Goal: Task Accomplishment & Management: Manage account settings

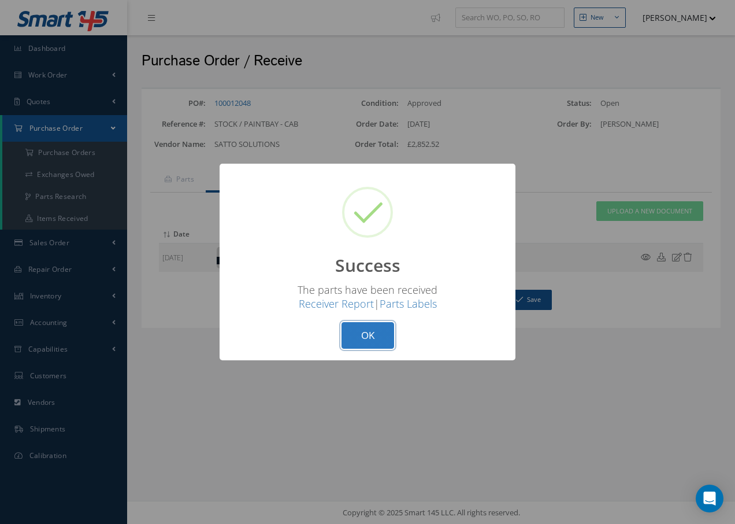
click at [384, 336] on button "OK" at bounding box center [368, 335] width 53 height 27
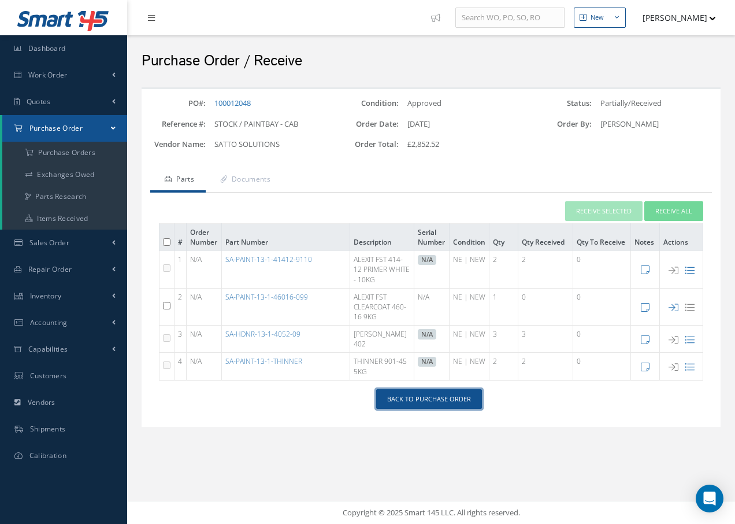
click at [423, 397] on link "Back to Purchase Order" at bounding box center [429, 399] width 106 height 20
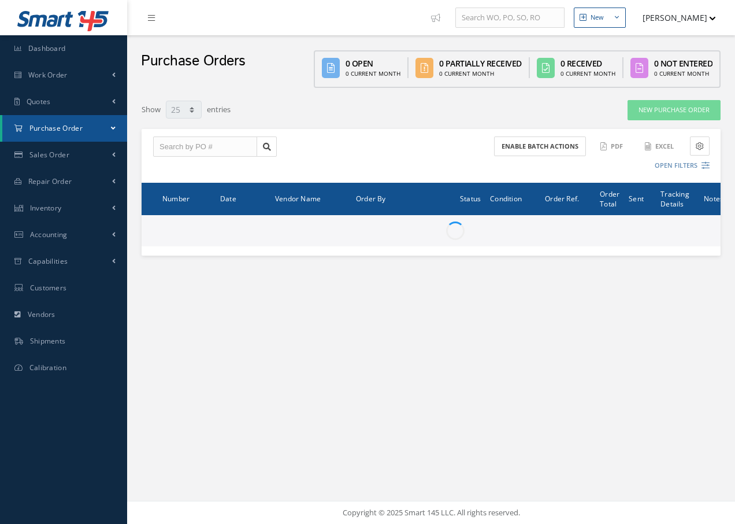
select select "25"
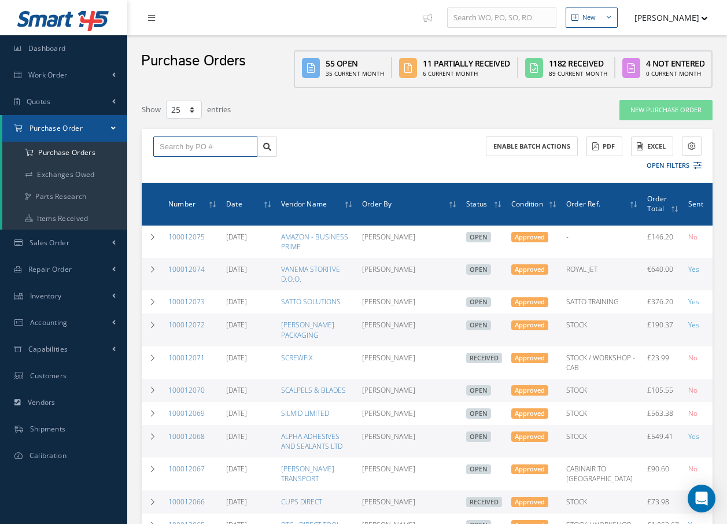
click at [204, 147] on input "text" at bounding box center [205, 146] width 104 height 21
type input "100012049"
click at [215, 169] on div "100012049" at bounding box center [205, 167] width 91 height 12
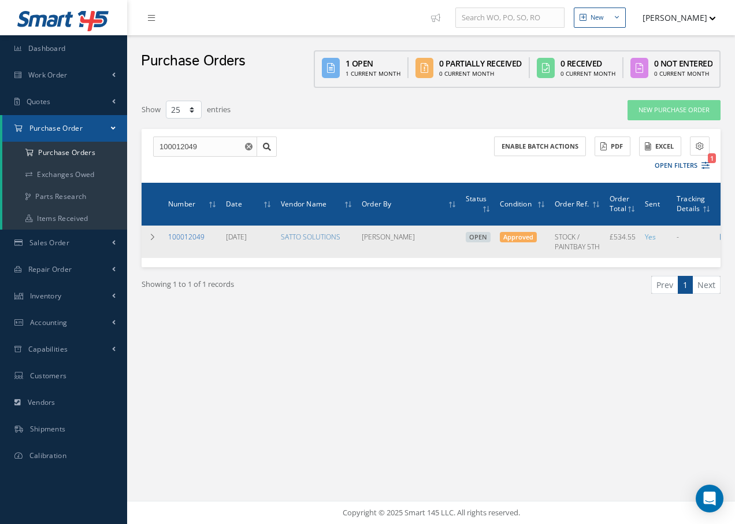
click at [188, 236] on link "100012049" at bounding box center [186, 237] width 36 height 10
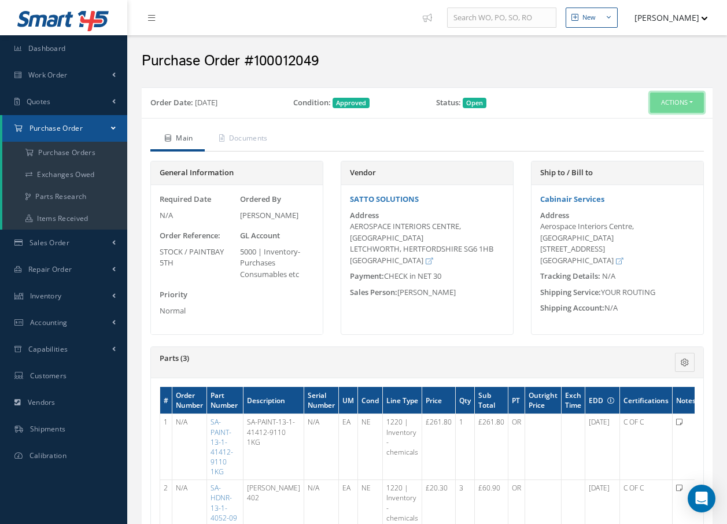
click at [685, 103] on button "Actions" at bounding box center [677, 103] width 54 height 20
click at [648, 124] on link "Receive" at bounding box center [657, 125] width 93 height 16
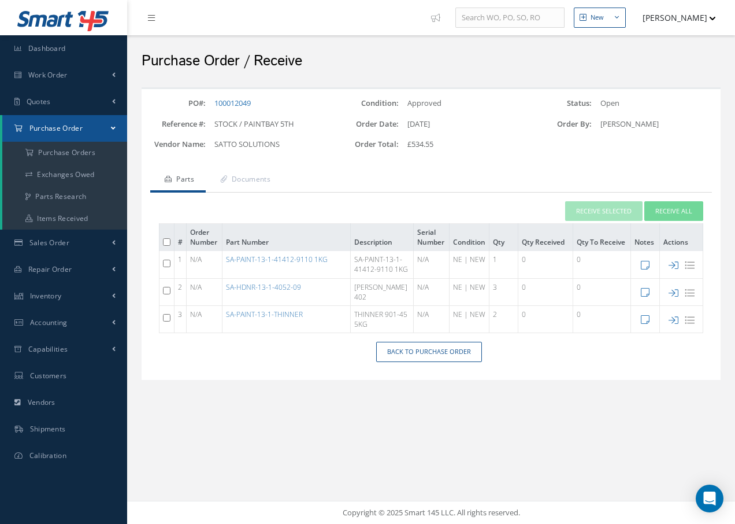
click at [166, 294] on input "checkbox" at bounding box center [167, 291] width 8 height 8
checkbox input "true"
click at [577, 209] on button "Receive Selected" at bounding box center [603, 211] width 77 height 20
type input "[DATE]"
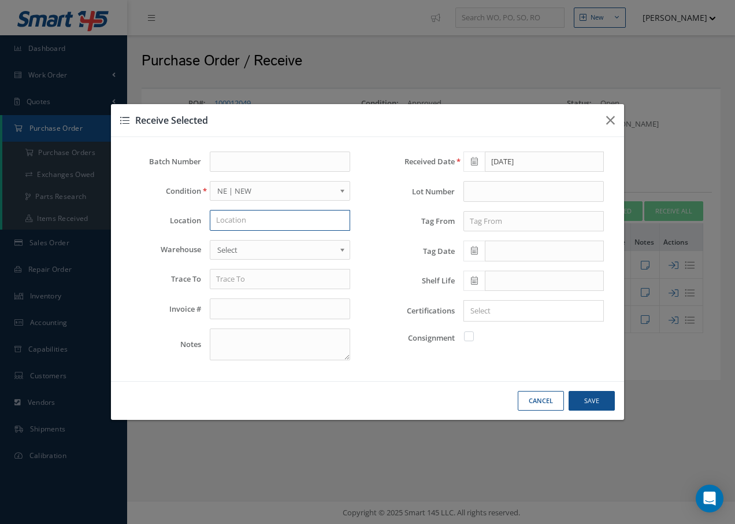
click at [262, 216] on input "text" at bounding box center [280, 220] width 140 height 21
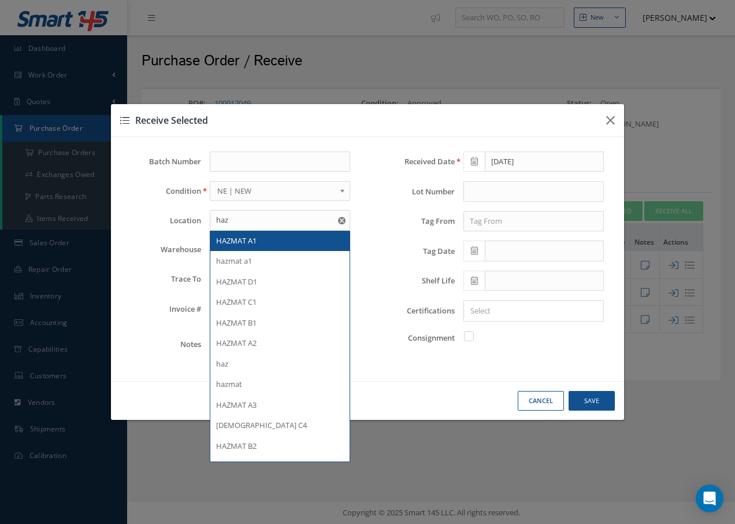
click at [269, 243] on div "HAZMAT A1" at bounding box center [280, 241] width 128 height 12
type input "HAZMAT A1"
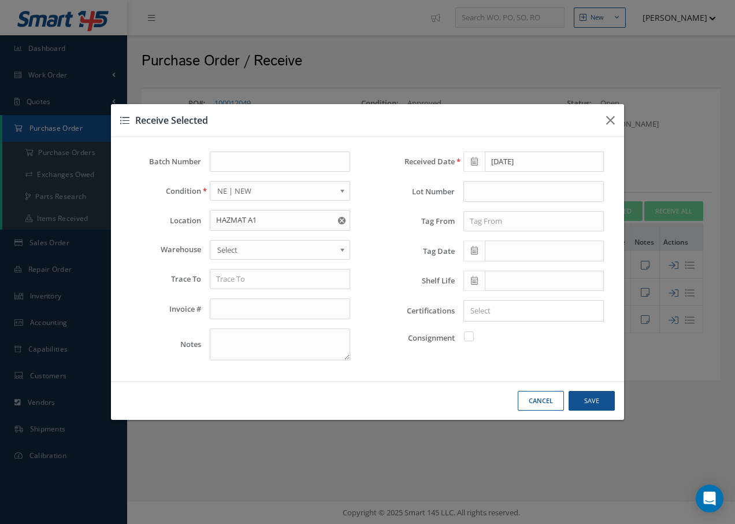
click at [268, 252] on span "Select" at bounding box center [276, 250] width 118 height 14
click at [259, 283] on input "text" at bounding box center [280, 279] width 140 height 21
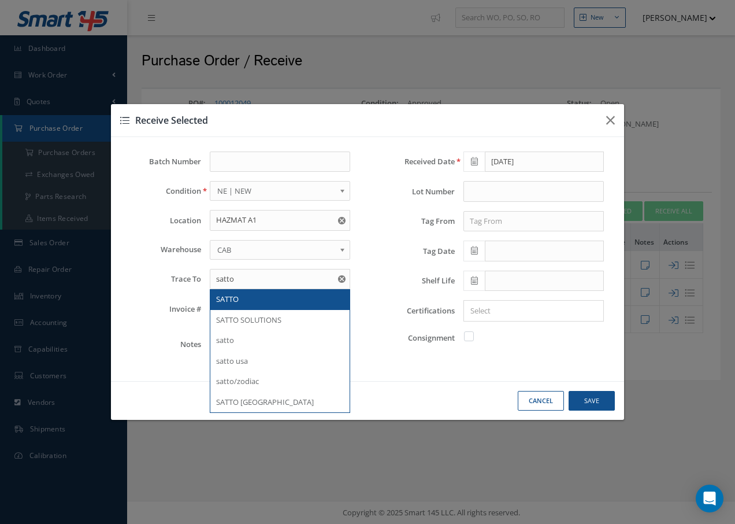
click at [240, 300] on div "SATTO" at bounding box center [280, 300] width 128 height 12
type input "SATTO"
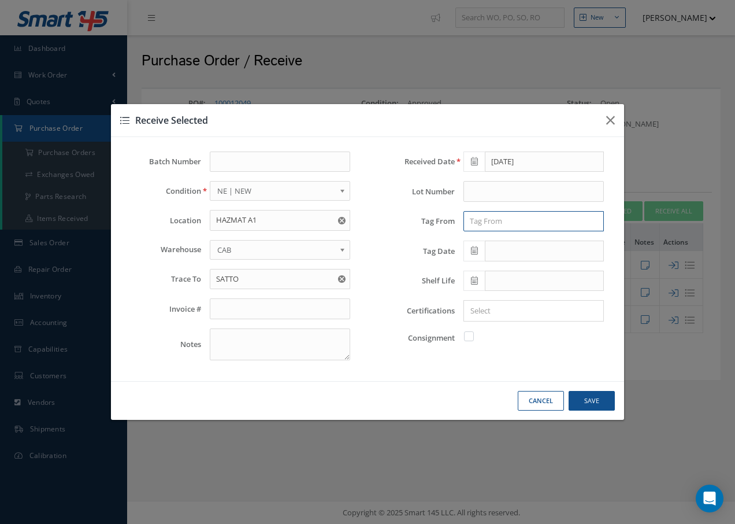
click at [500, 223] on input "text" at bounding box center [534, 221] width 140 height 21
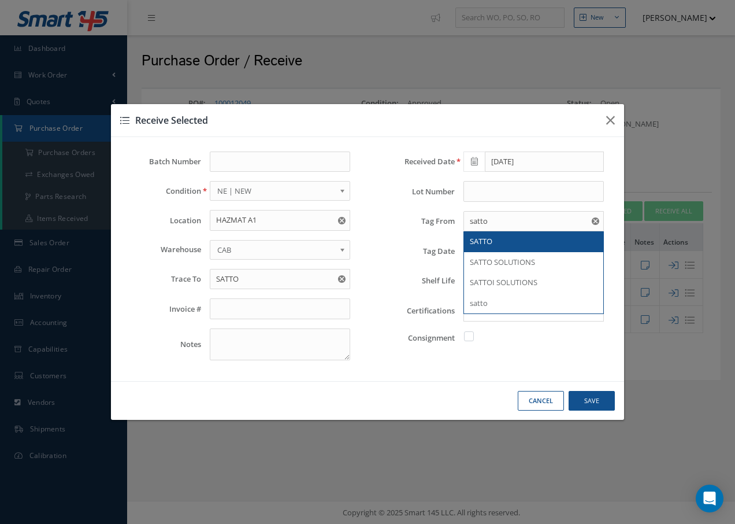
click at [480, 241] on span "SATTO" at bounding box center [481, 241] width 23 height 10
type input "SATTO"
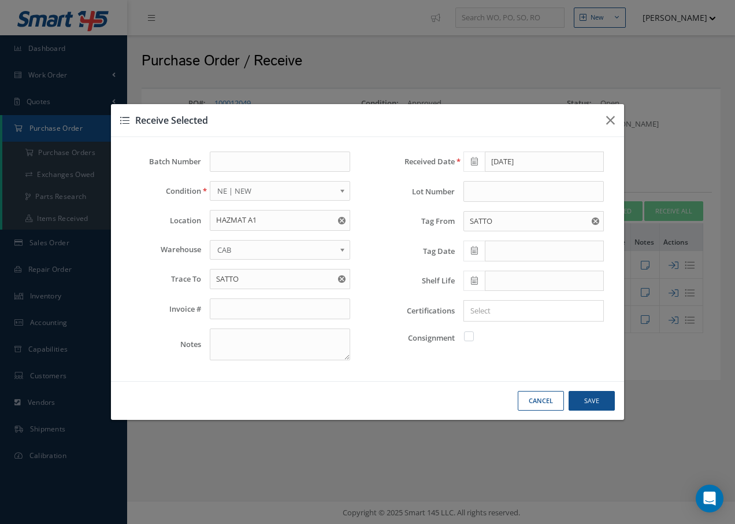
click at [478, 249] on icon at bounding box center [474, 250] width 7 height 8
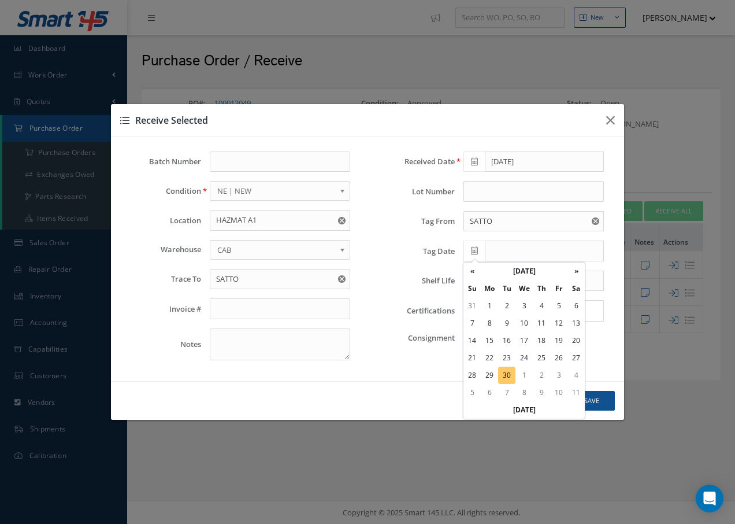
click at [508, 369] on td "30" at bounding box center [506, 375] width 17 height 17
type input "[DATE]"
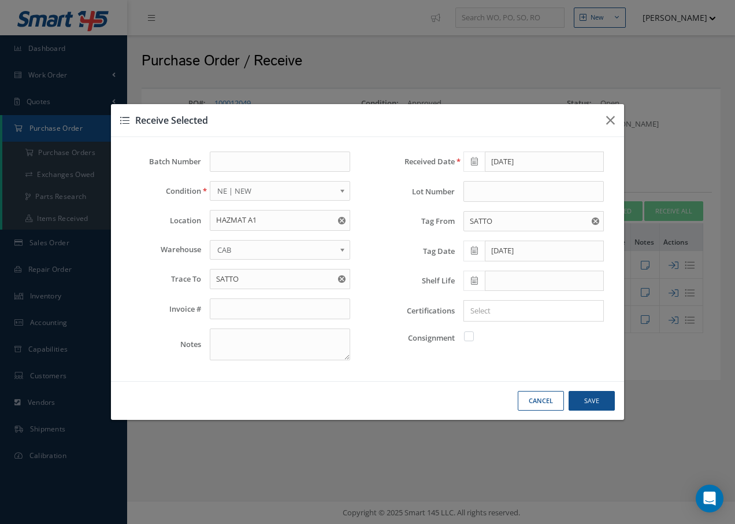
click at [477, 283] on icon at bounding box center [474, 280] width 7 height 8
click at [576, 125] on th "»" at bounding box center [576, 124] width 17 height 17
click at [471, 245] on td "30" at bounding box center [472, 245] width 17 height 17
click at [474, 282] on icon at bounding box center [474, 280] width 7 height 8
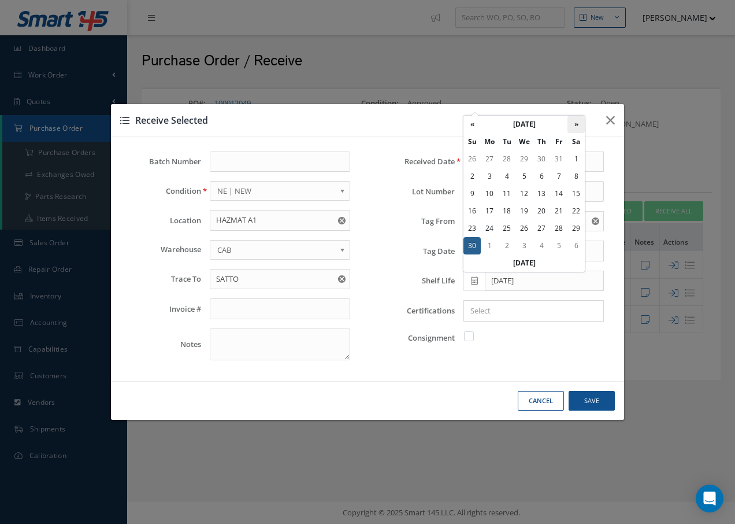
click at [578, 124] on th "»" at bounding box center [576, 124] width 17 height 17
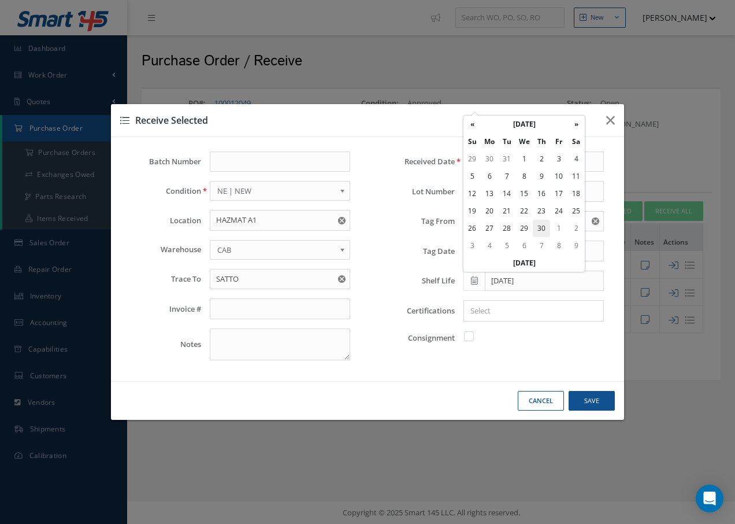
click at [542, 228] on td "30" at bounding box center [541, 228] width 17 height 17
type input "04/30/2026"
click at [593, 400] on button "Save" at bounding box center [592, 401] width 46 height 20
checkbox input "false"
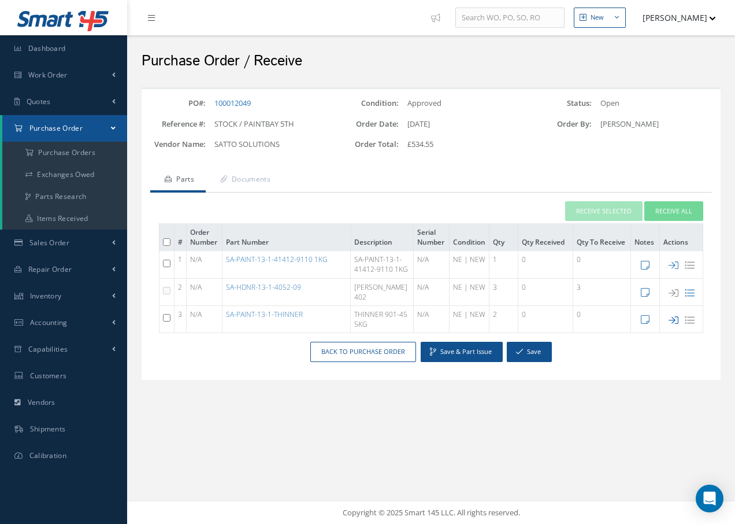
click at [671, 325] on icon at bounding box center [674, 320] width 10 height 10
type input "[DATE]"
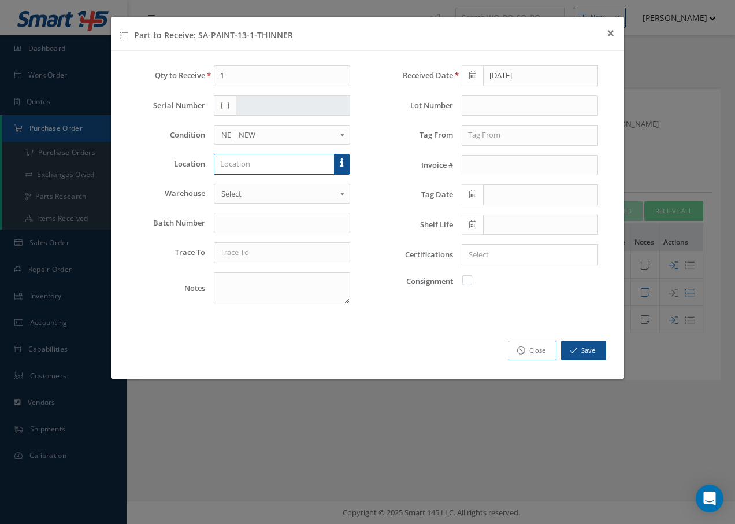
click at [266, 162] on input "text" at bounding box center [274, 164] width 121 height 21
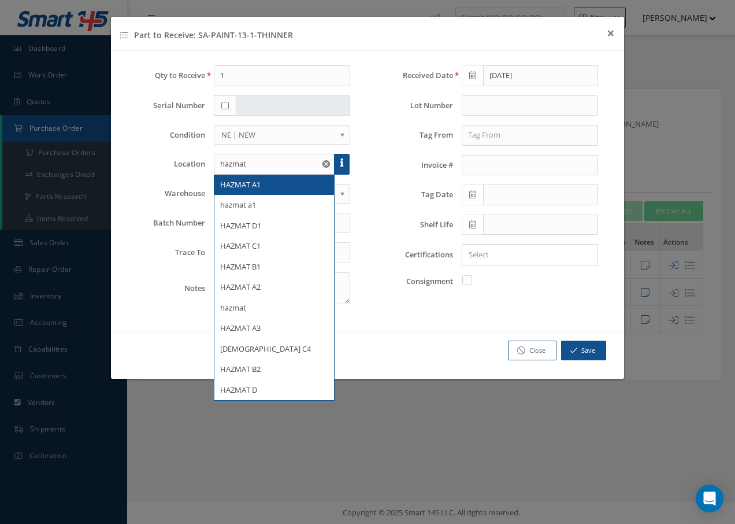
click at [252, 186] on span "HAZMAT A1" at bounding box center [240, 184] width 40 height 10
type input "HAZMAT A1"
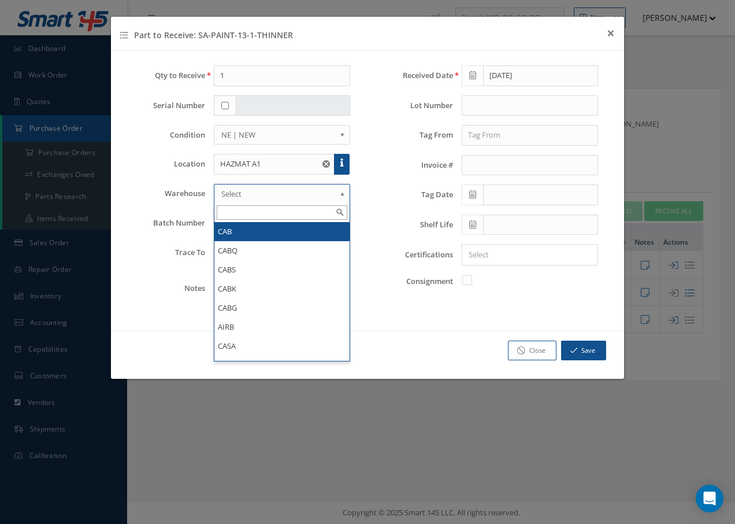
click at [250, 197] on span "Select" at bounding box center [278, 194] width 114 height 14
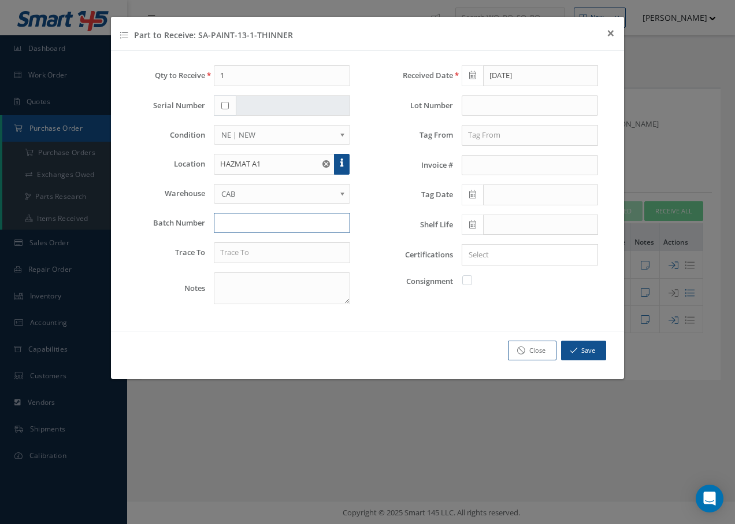
click at [242, 226] on input "text" at bounding box center [282, 223] width 136 height 21
click at [242, 247] on input "text" at bounding box center [282, 252] width 136 height 21
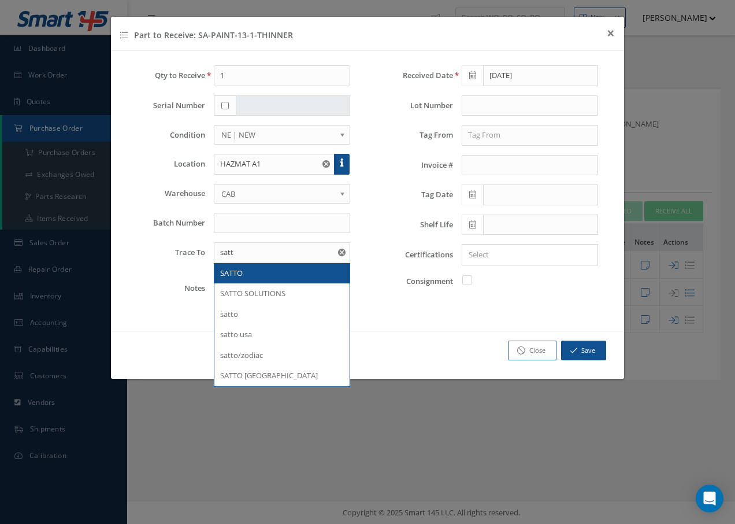
click at [239, 275] on span "SATTO" at bounding box center [231, 273] width 23 height 10
type input "SATTO"
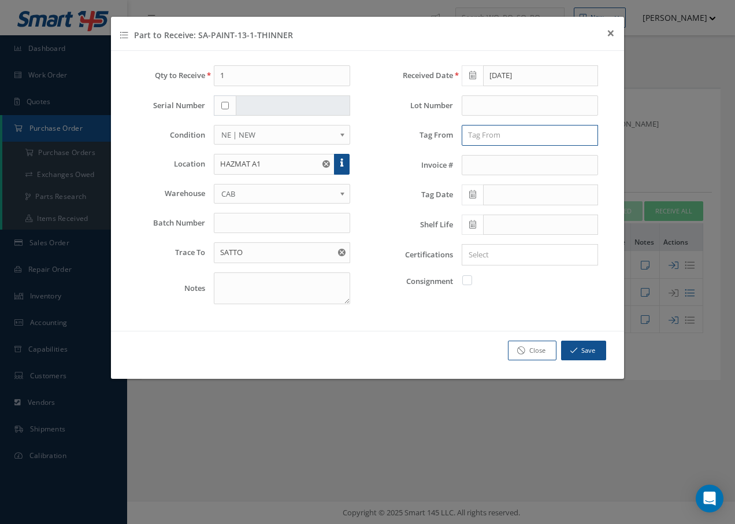
click at [483, 132] on input "text" at bounding box center [530, 135] width 136 height 21
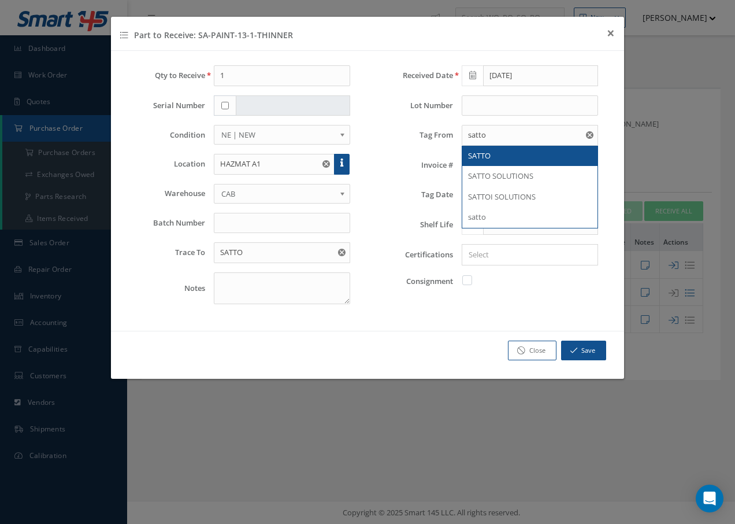
click at [490, 157] on span "SATTO" at bounding box center [479, 155] width 23 height 10
type input "SATTO"
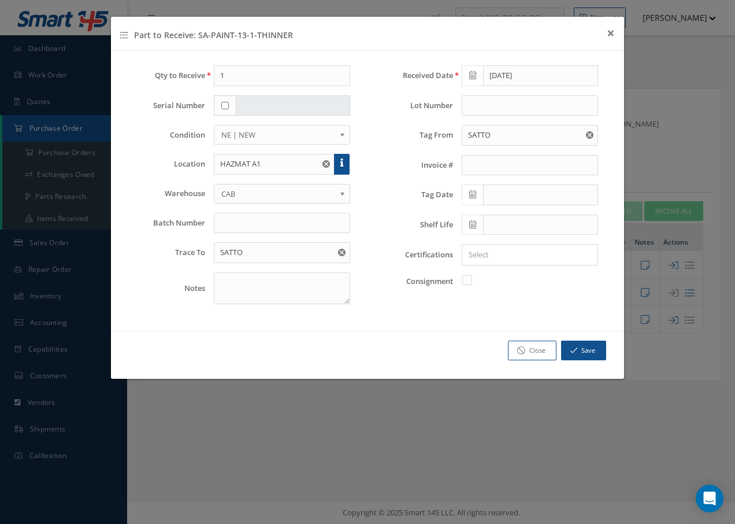
click at [469, 195] on span at bounding box center [472, 194] width 21 height 21
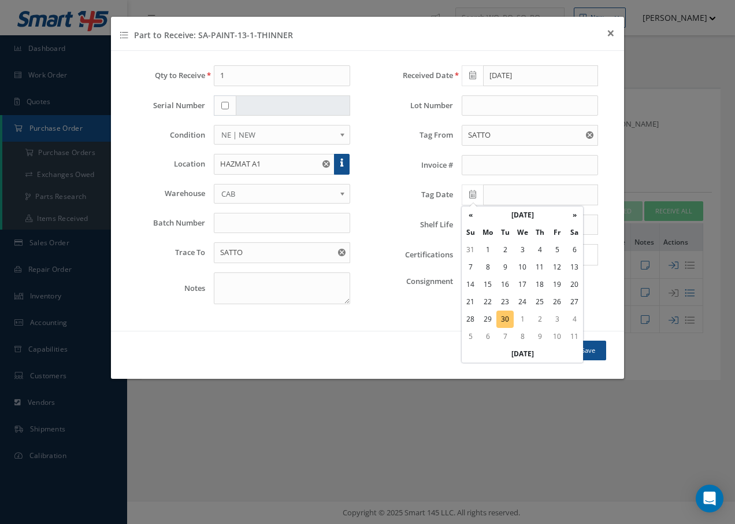
click at [505, 317] on td "30" at bounding box center [505, 318] width 17 height 17
type input "[DATE]"
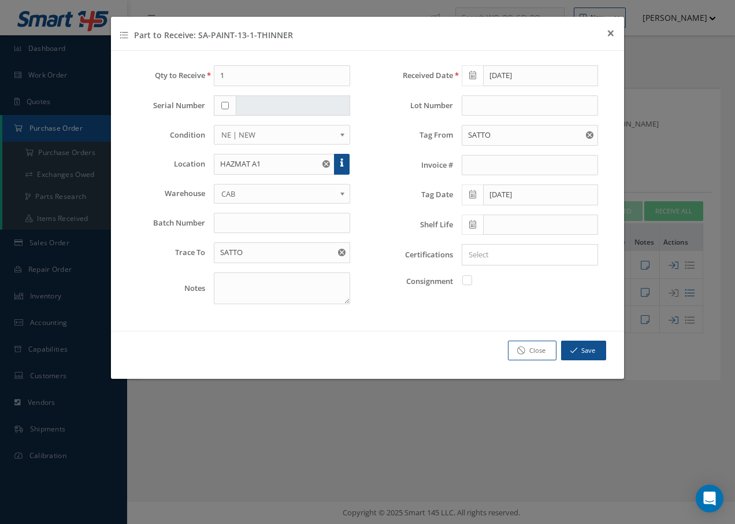
click at [474, 226] on icon at bounding box center [472, 224] width 7 height 8
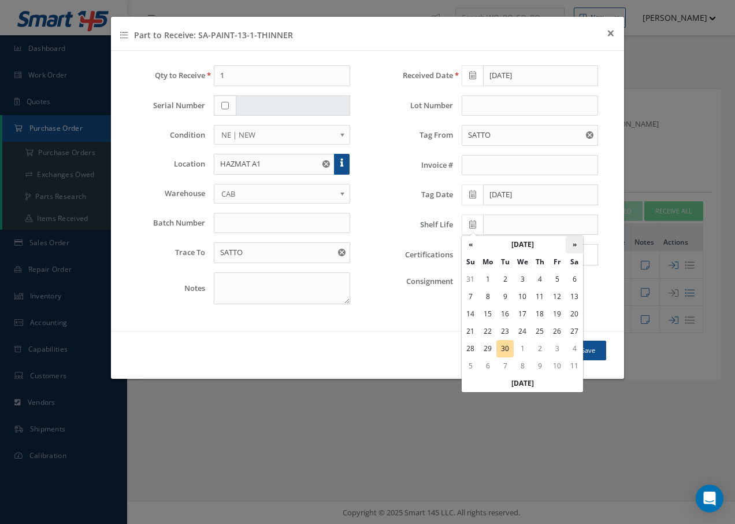
click at [574, 243] on th "»" at bounding box center [574, 244] width 17 height 17
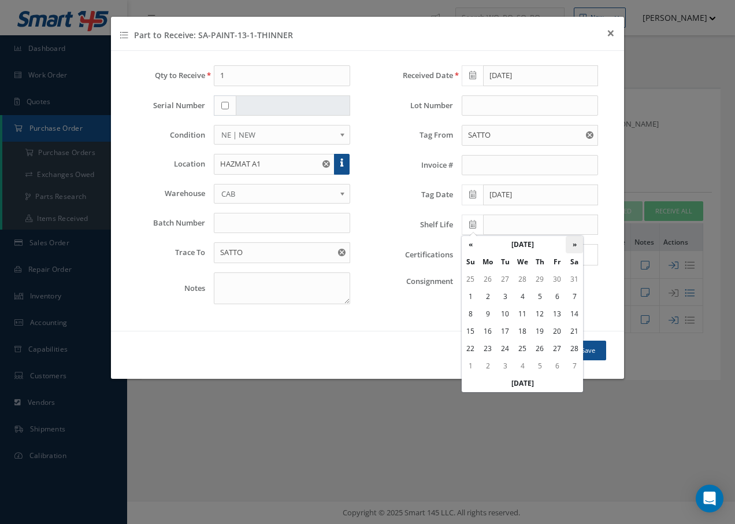
click at [574, 243] on th "»" at bounding box center [574, 244] width 17 height 17
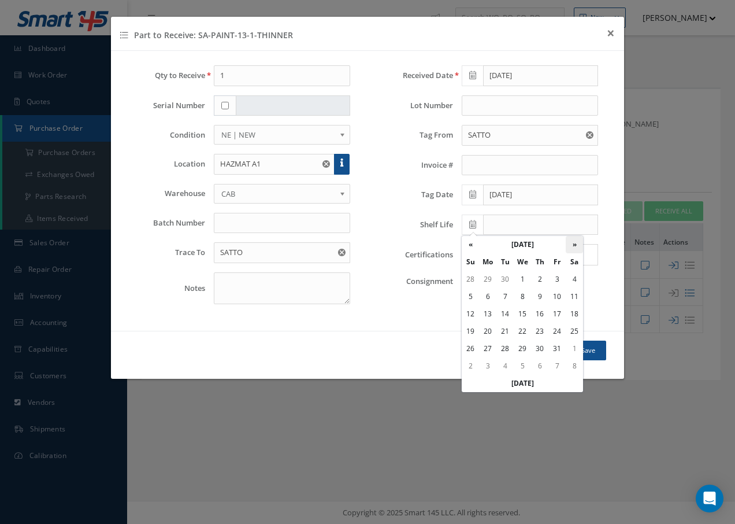
click at [574, 243] on th "»" at bounding box center [574, 244] width 17 height 17
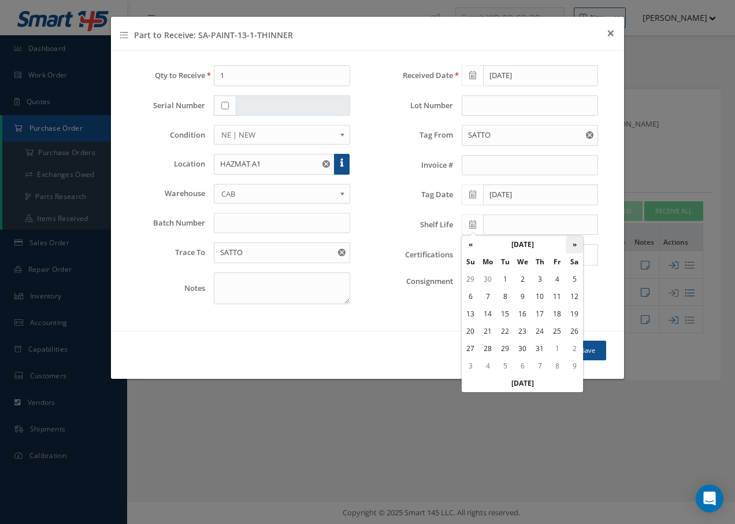
click at [574, 243] on th "»" at bounding box center [574, 244] width 17 height 17
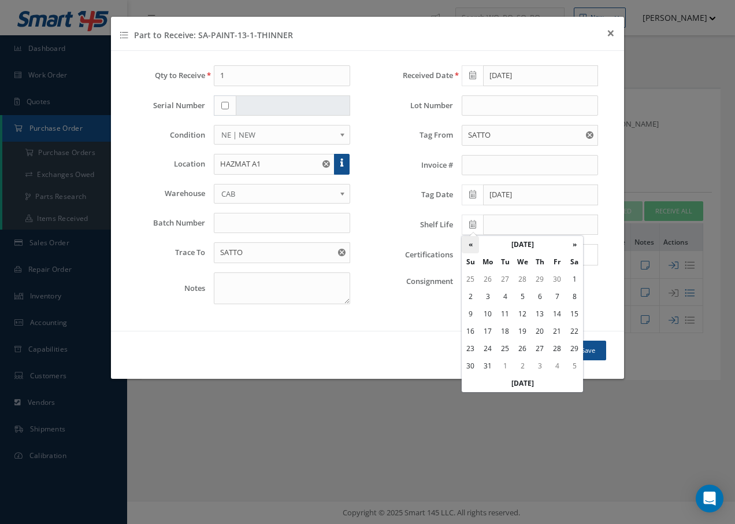
click at [468, 246] on th "«" at bounding box center [470, 244] width 17 height 17
click at [557, 348] on td "30" at bounding box center [557, 348] width 17 height 17
type input "04/30/2027"
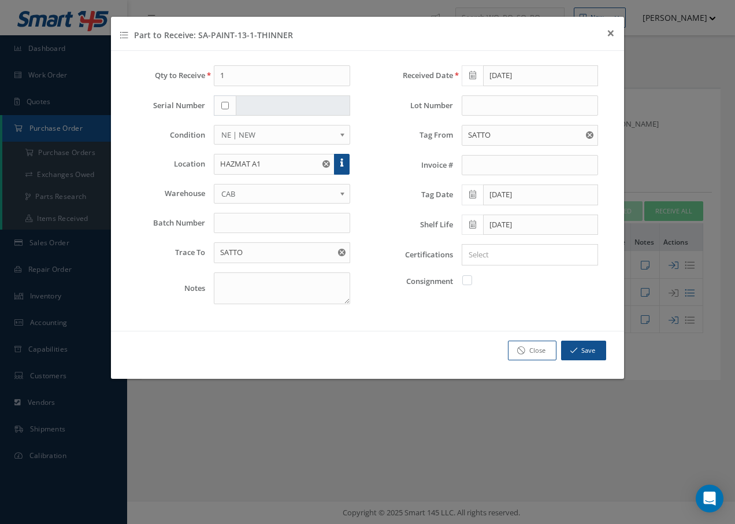
click at [504, 261] on div at bounding box center [528, 254] width 130 height 14
click at [507, 250] on input "Search for option" at bounding box center [528, 255] width 128 height 12
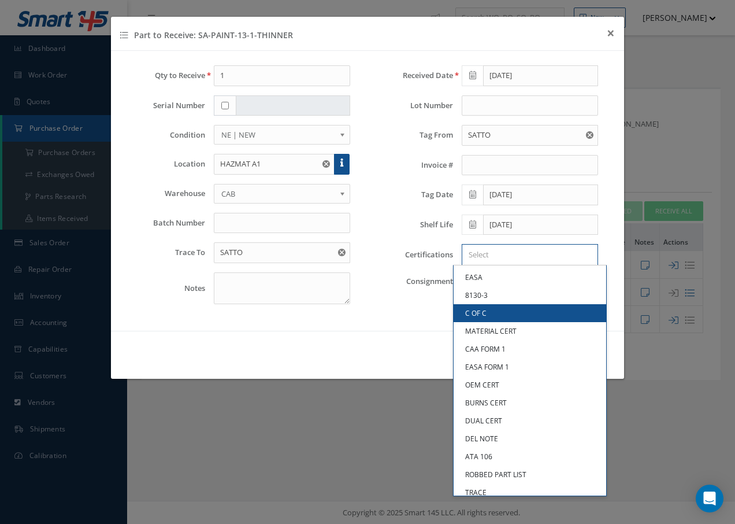
click at [505, 310] on link "C OF C" at bounding box center [530, 313] width 153 height 18
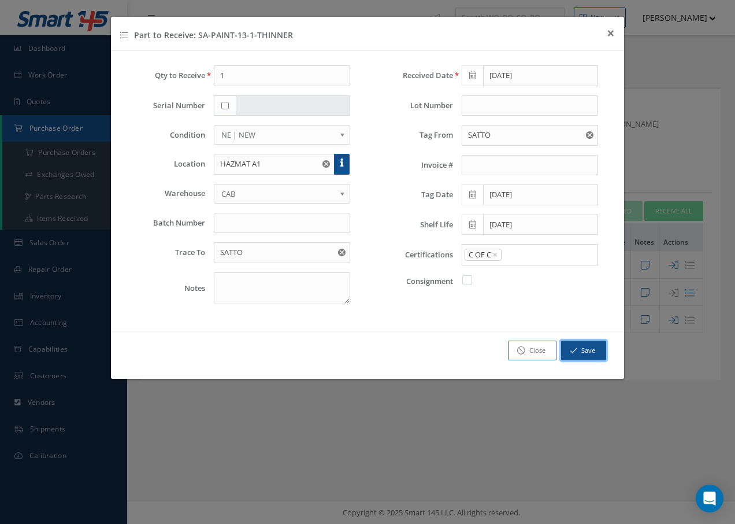
click at [583, 347] on button "Save" at bounding box center [583, 351] width 45 height 20
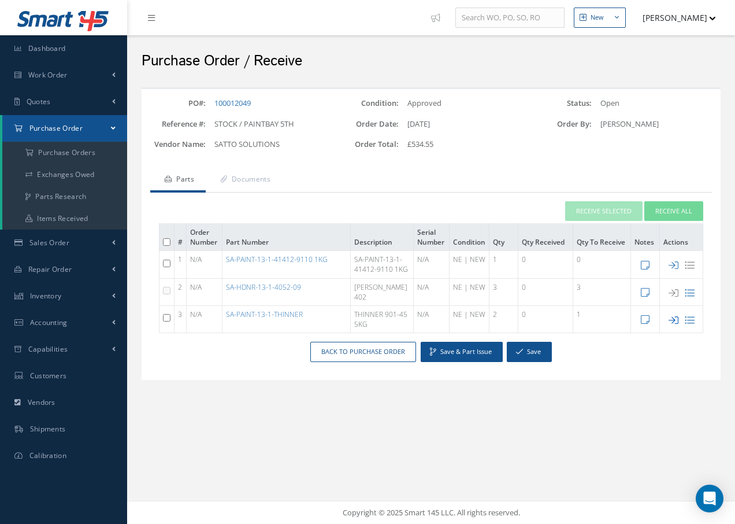
click at [672, 325] on icon at bounding box center [674, 320] width 10 height 10
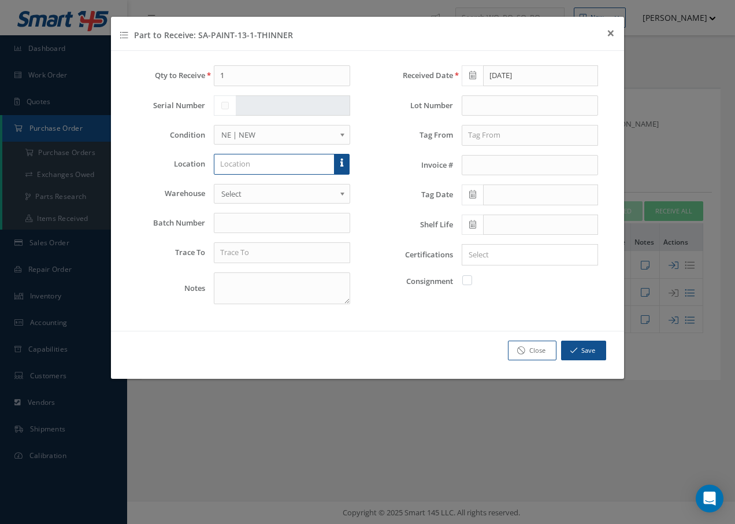
click at [249, 164] on input "text" at bounding box center [274, 164] width 121 height 21
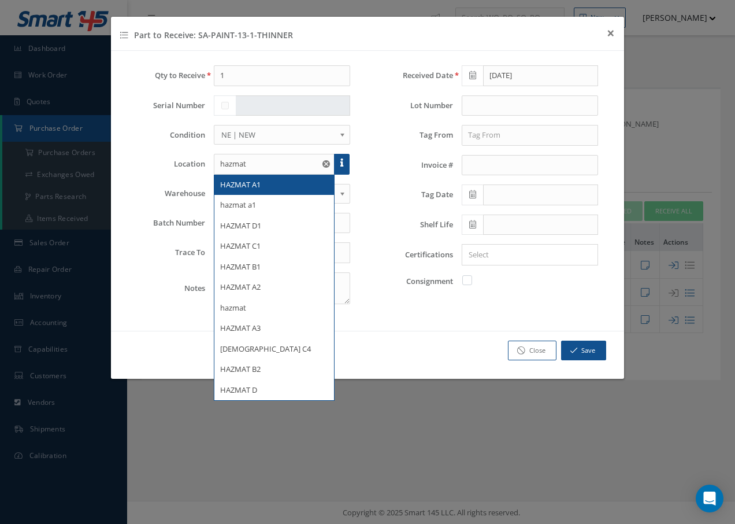
click at [239, 191] on div "HAZMAT A1" at bounding box center [275, 185] width 120 height 21
type input "HAZMAT A1"
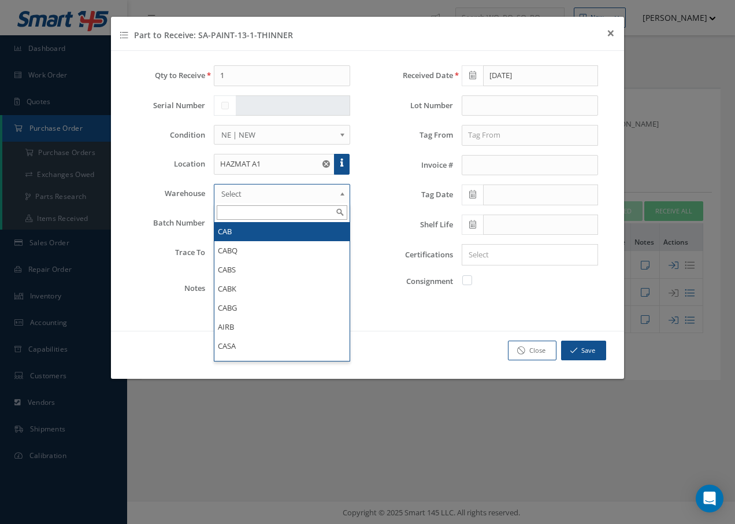
click at [270, 197] on span "Select" at bounding box center [278, 194] width 114 height 14
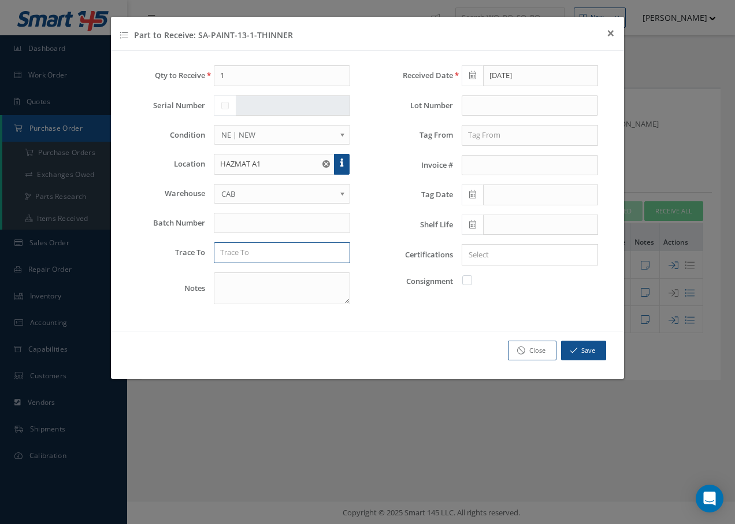
click at [241, 254] on input "text" at bounding box center [282, 252] width 136 height 21
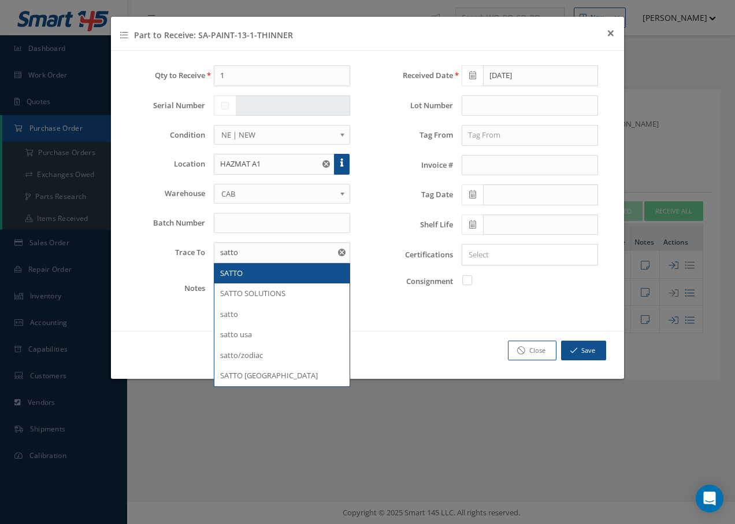
click at [227, 273] on span "SATTO" at bounding box center [231, 273] width 23 height 10
type input "SATTO"
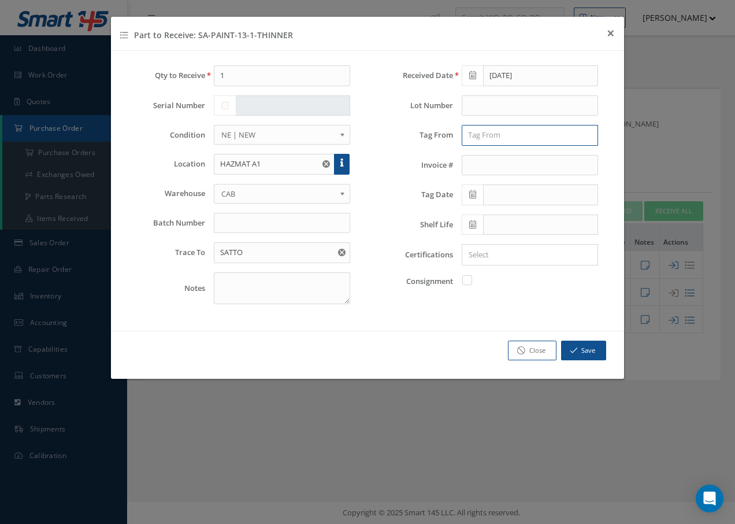
click at [509, 131] on input "text" at bounding box center [530, 135] width 136 height 21
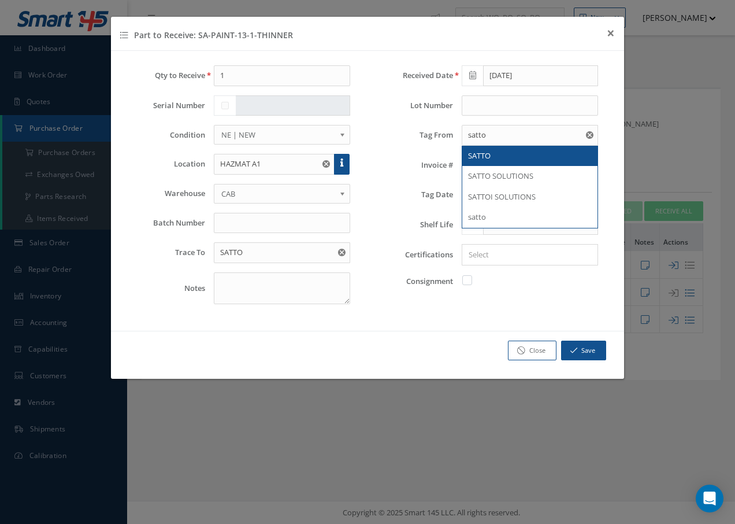
click at [477, 152] on span "SATTO" at bounding box center [479, 155] width 23 height 10
type input "SATTO"
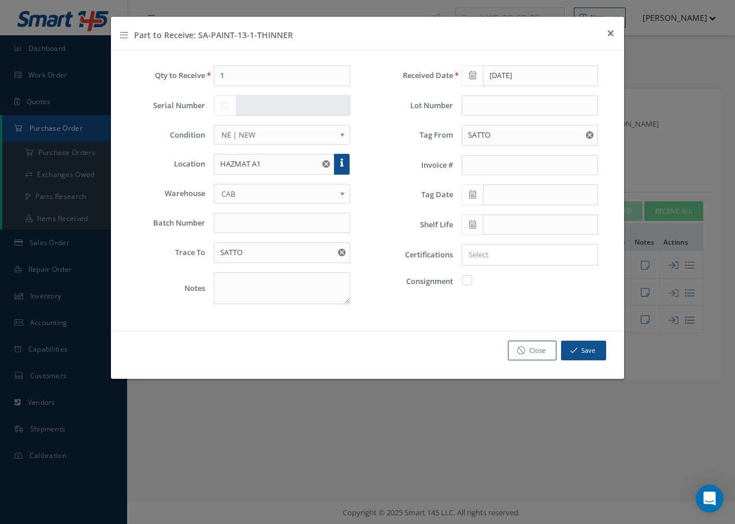
click at [475, 193] on icon at bounding box center [472, 194] width 7 height 8
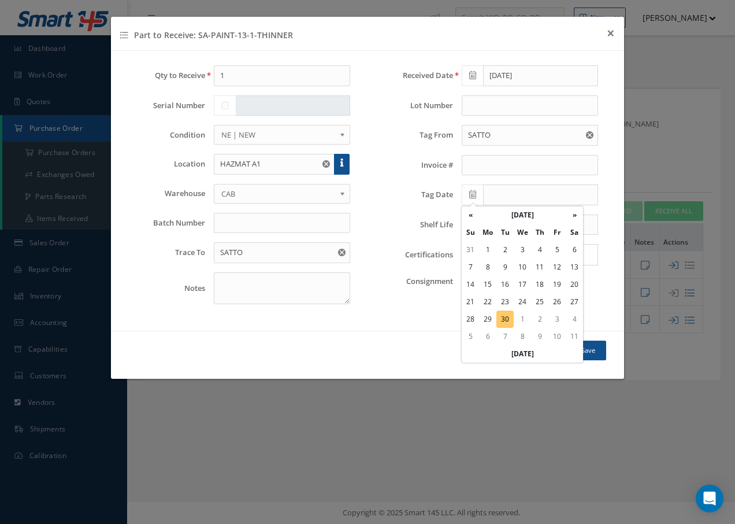
click at [510, 317] on td "30" at bounding box center [505, 318] width 17 height 17
type input "[DATE]"
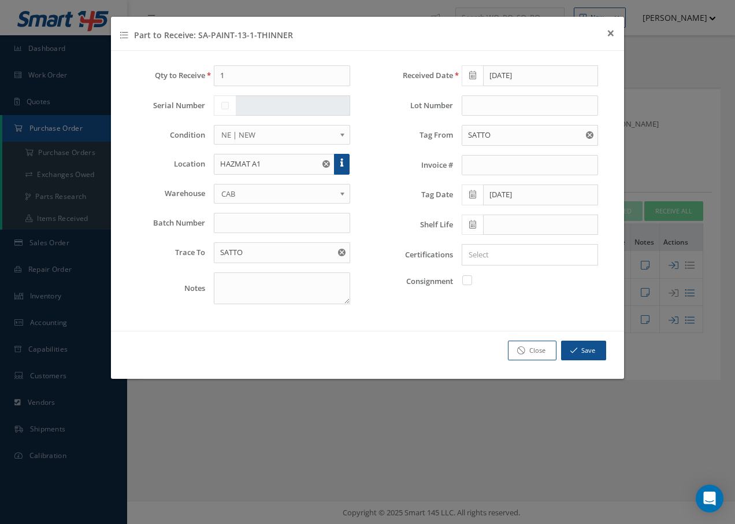
click at [476, 225] on icon at bounding box center [472, 224] width 7 height 8
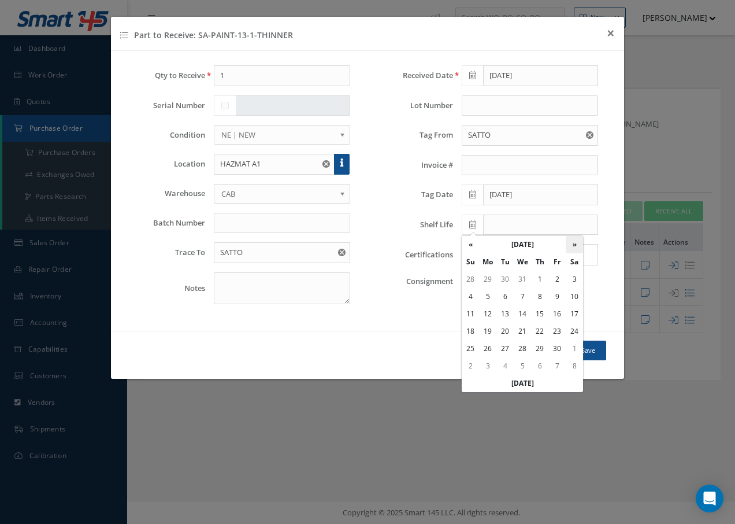
click at [575, 245] on th "»" at bounding box center [574, 244] width 17 height 17
click at [573, 349] on td "31" at bounding box center [574, 348] width 17 height 17
type input "07/31/2027"
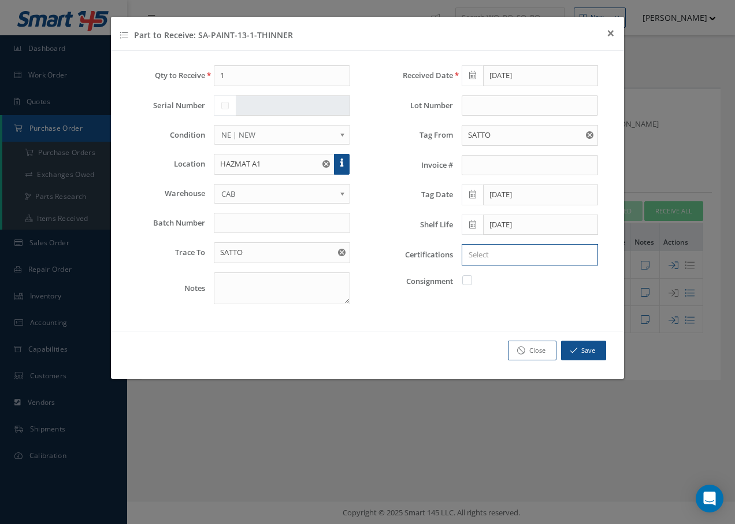
click at [520, 257] on input "Search for option" at bounding box center [528, 255] width 128 height 12
click at [516, 315] on link "C OF C" at bounding box center [530, 313] width 153 height 18
click at [574, 348] on icon "button" at bounding box center [574, 350] width 7 height 8
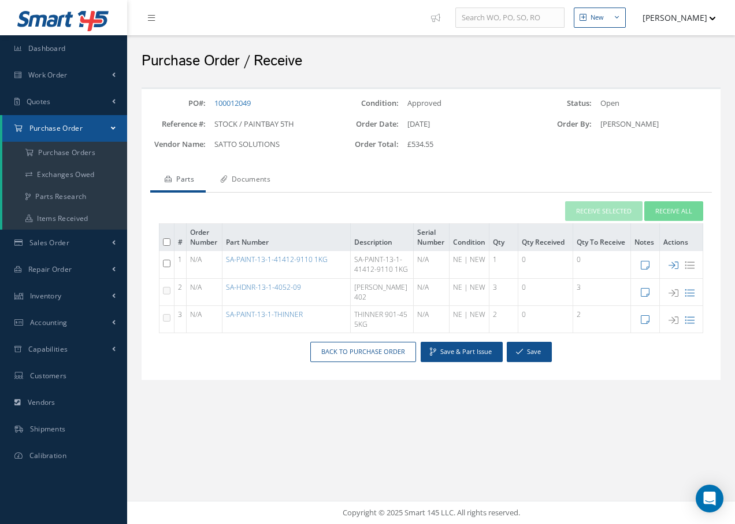
click at [246, 180] on link "Documents" at bounding box center [244, 180] width 76 height 24
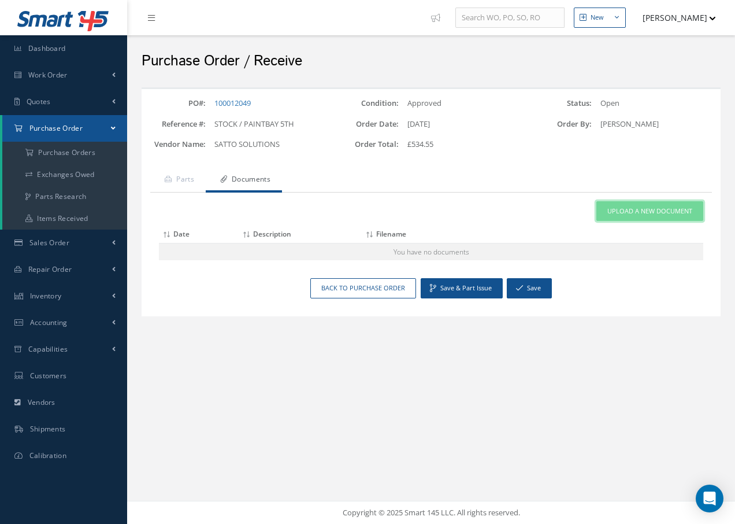
click at [646, 209] on span "Upload a New Document" at bounding box center [650, 211] width 85 height 10
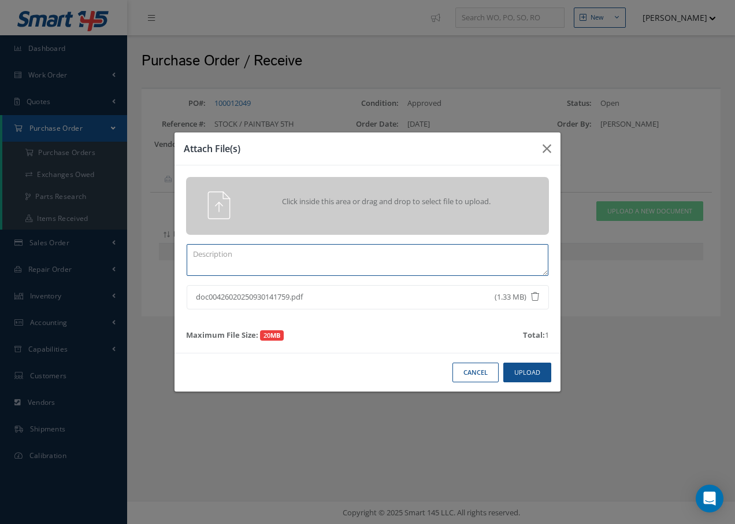
click at [262, 257] on textarea at bounding box center [368, 260] width 362 height 32
type textarea "c of c's"
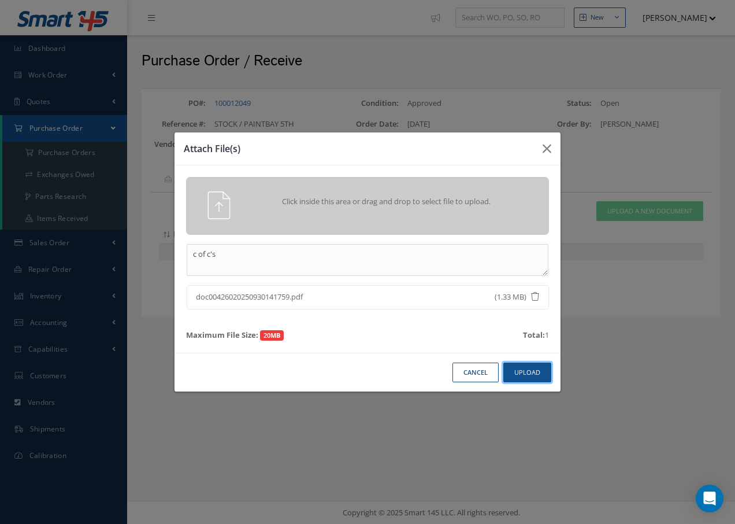
click at [540, 372] on button "Upload" at bounding box center [528, 373] width 48 height 20
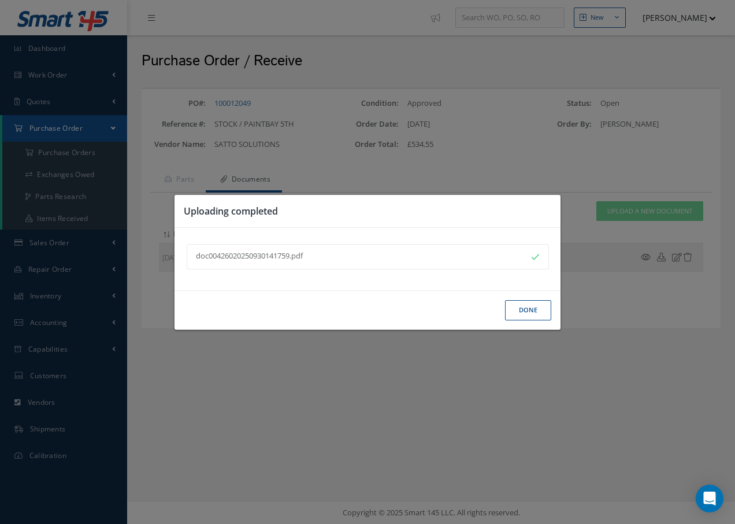
click at [534, 306] on button "Done" at bounding box center [528, 310] width 46 height 20
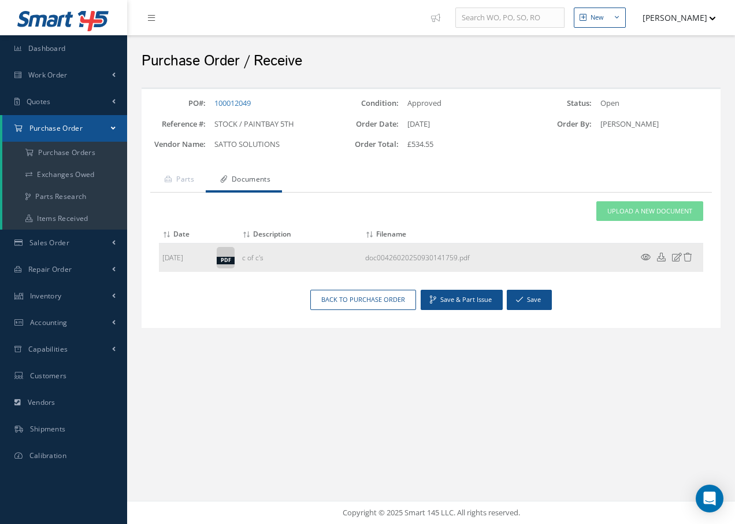
click at [645, 255] on icon at bounding box center [646, 257] width 10 height 9
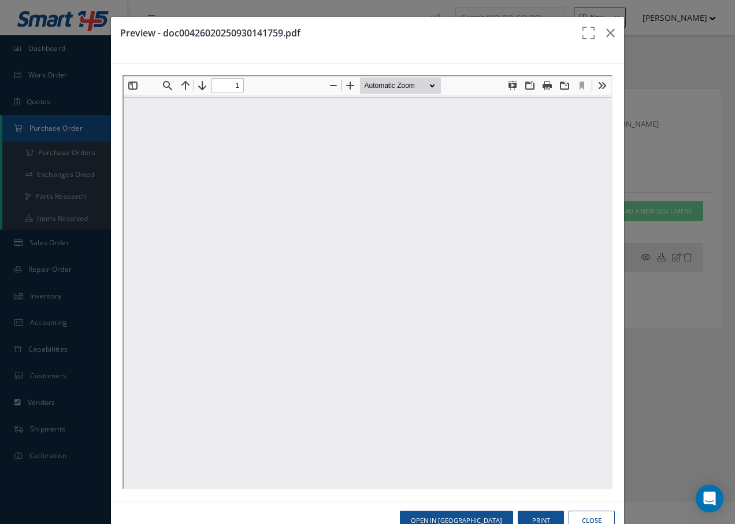
type input "0"
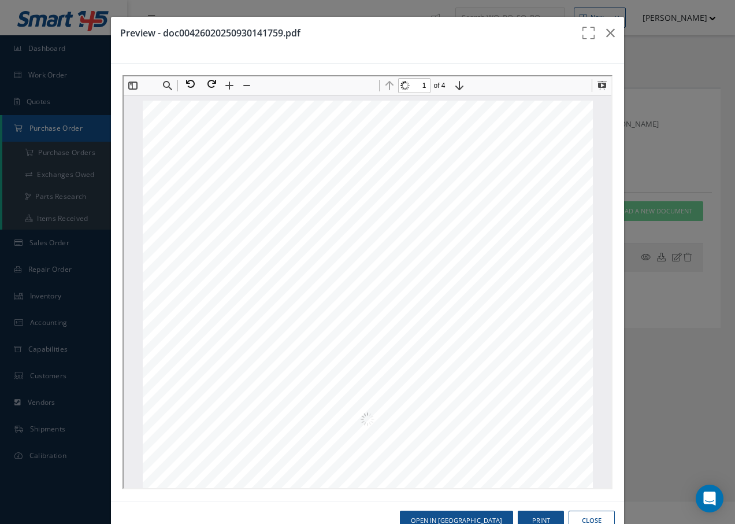
scroll to position [6, 0]
type input "3"
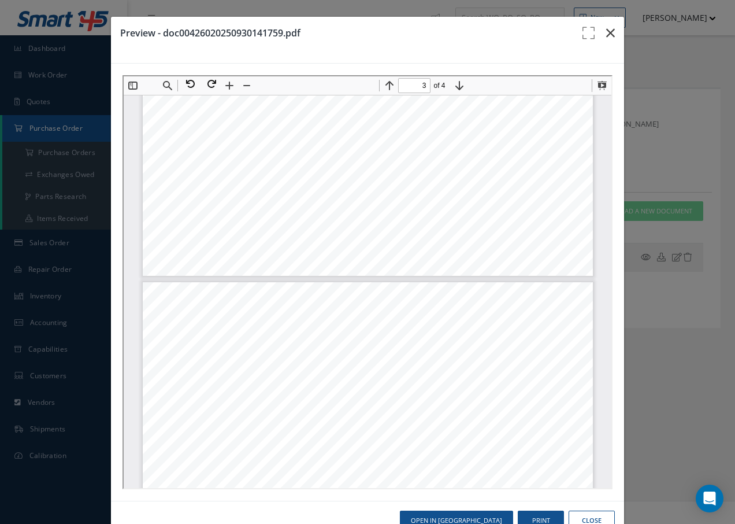
click at [607, 31] on icon "button" at bounding box center [611, 33] width 9 height 14
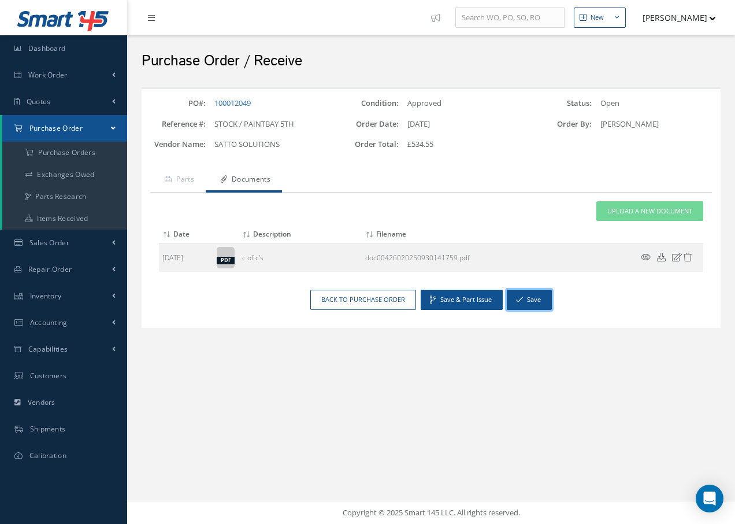
click at [533, 298] on button "Save" at bounding box center [529, 300] width 45 height 20
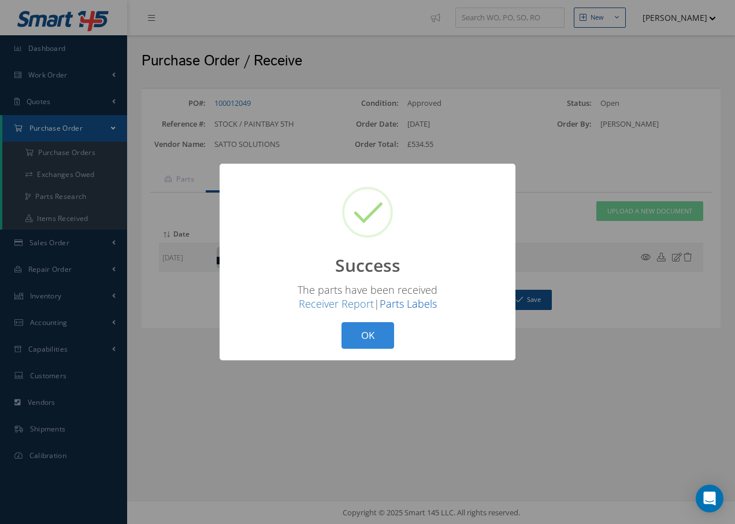
click at [389, 300] on link "Parts Labels" at bounding box center [408, 304] width 57 height 14
click at [382, 340] on button "OK" at bounding box center [368, 335] width 53 height 27
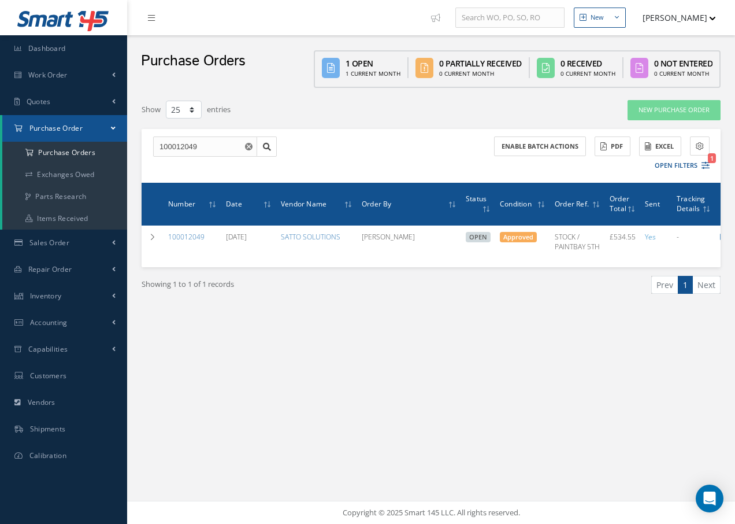
select select "25"
click at [215, 147] on input "100012049" at bounding box center [205, 146] width 104 height 21
click at [102, 149] on a=1&status_id=2&status_id=3&status_id=5&collapsedFilters"] "Purchase Orders" at bounding box center [64, 153] width 125 height 22
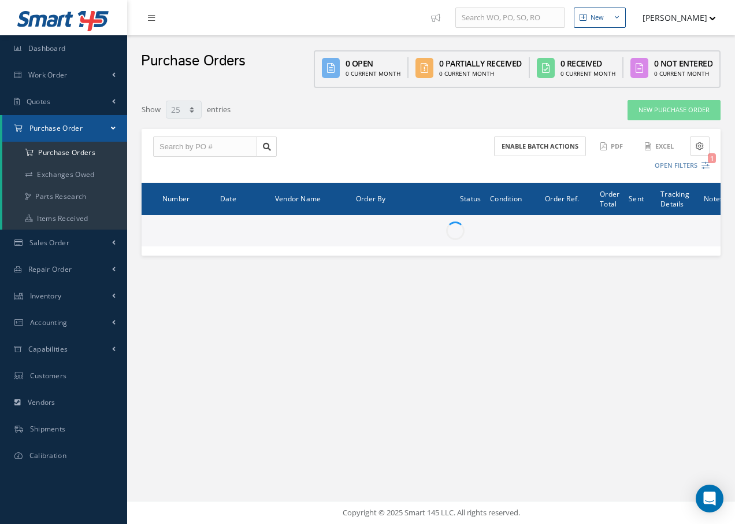
select select "25"
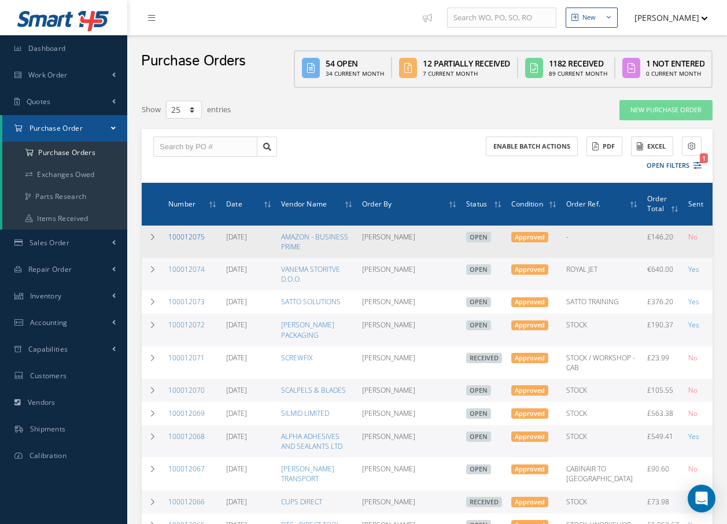
click at [182, 237] on link "100012075" at bounding box center [186, 237] width 36 height 10
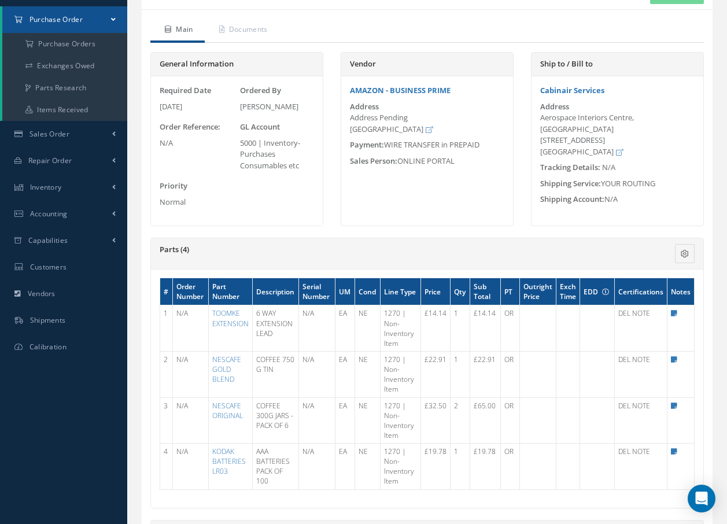
scroll to position [116, 0]
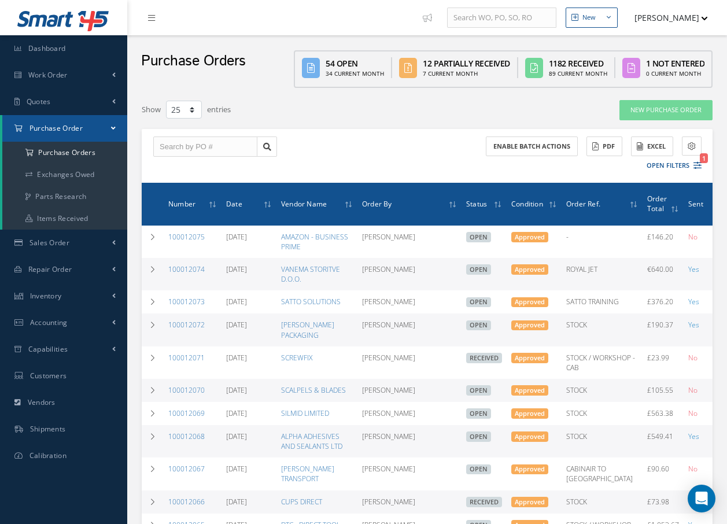
select select "25"
click at [187, 330] on link "100012072" at bounding box center [186, 325] width 36 height 10
select select "25"
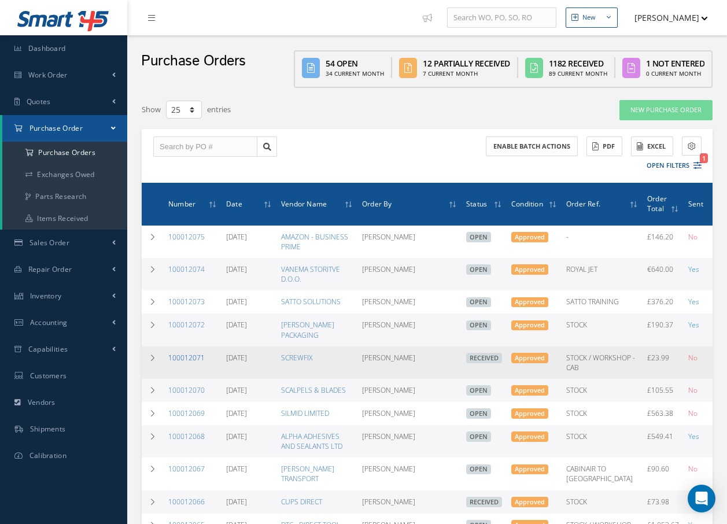
click at [179, 363] on link "100012071" at bounding box center [186, 358] width 36 height 10
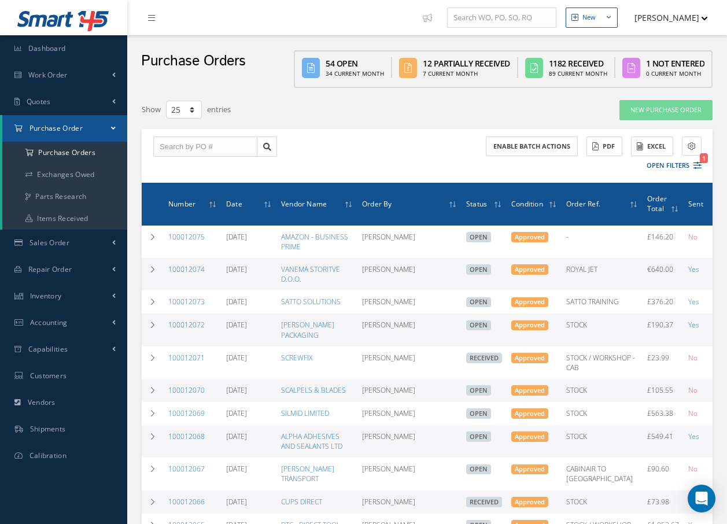
select select "25"
click at [192, 395] on link "100012070" at bounding box center [186, 390] width 36 height 10
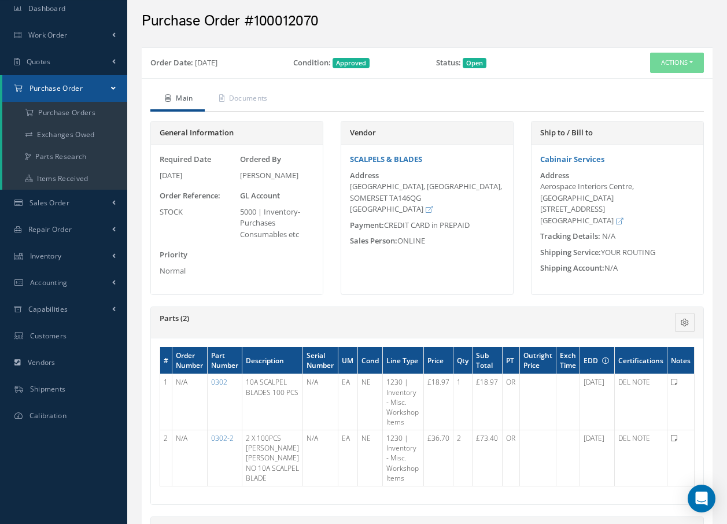
scroll to position [58, 0]
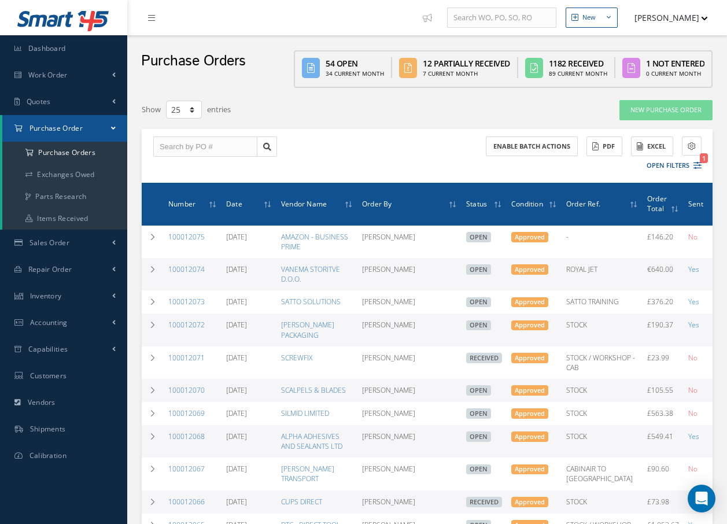
select select "25"
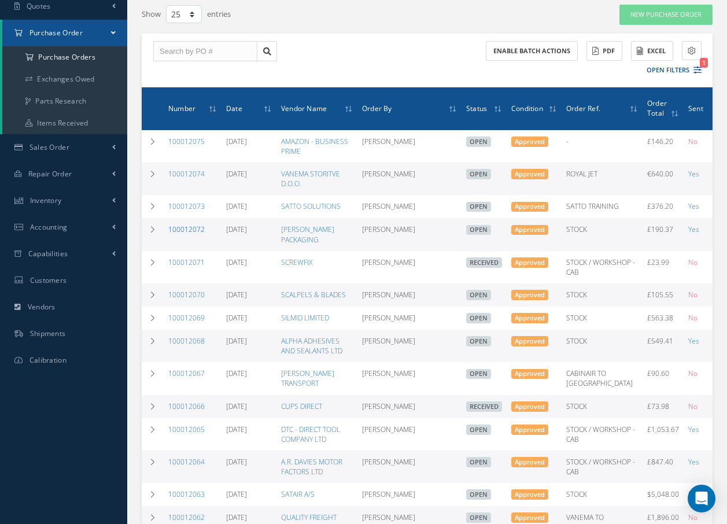
scroll to position [116, 0]
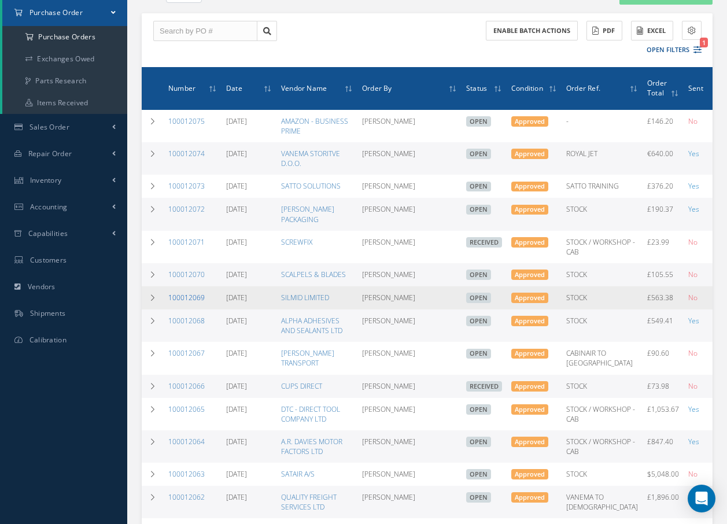
click at [189, 302] on link "100012069" at bounding box center [186, 298] width 36 height 10
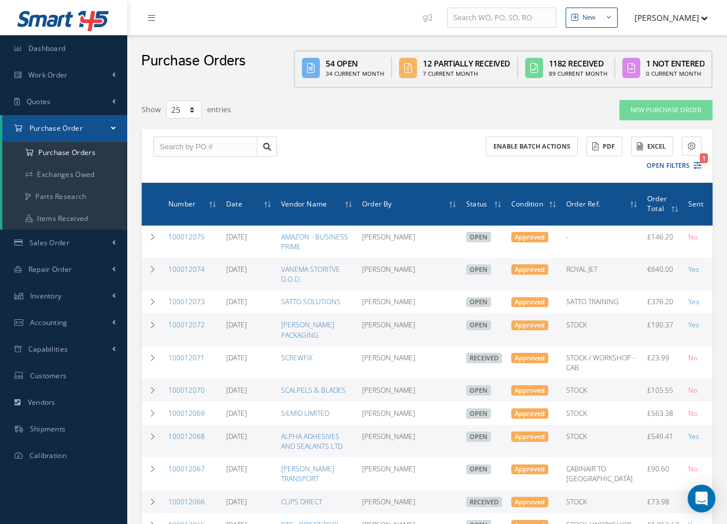
select select "25"
